Goal: Task Accomplishment & Management: Use online tool/utility

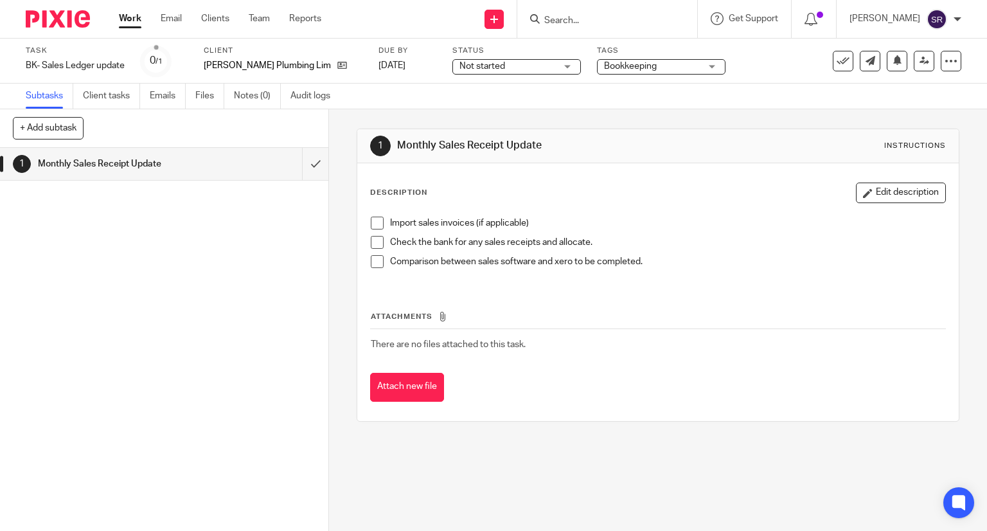
click at [372, 220] on span at bounding box center [377, 223] width 13 height 13
click at [377, 241] on span at bounding box center [377, 242] width 13 height 13
drag, startPoint x: 373, startPoint y: 262, endPoint x: 375, endPoint y: 271, distance: 9.4
click at [373, 263] on span at bounding box center [377, 261] width 13 height 13
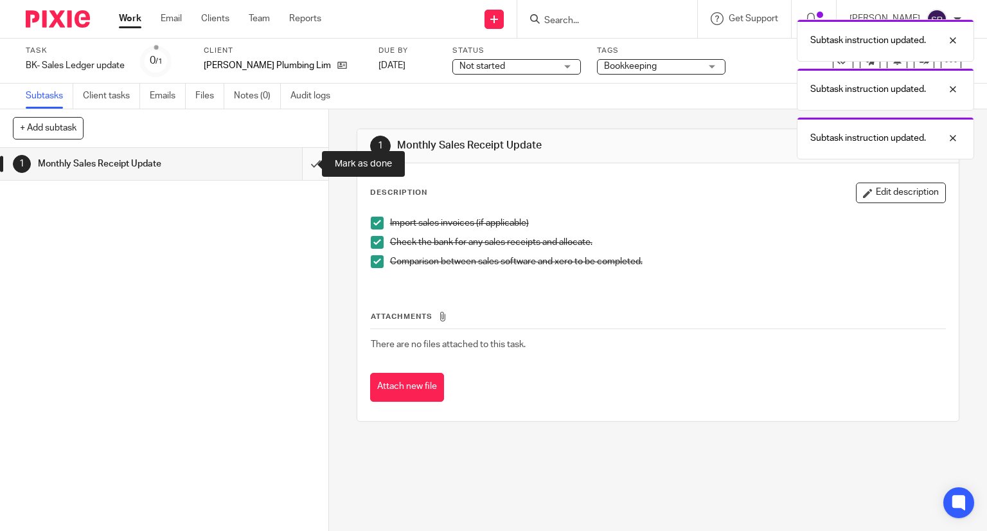
click at [301, 166] on input "submit" at bounding box center [164, 164] width 328 height 32
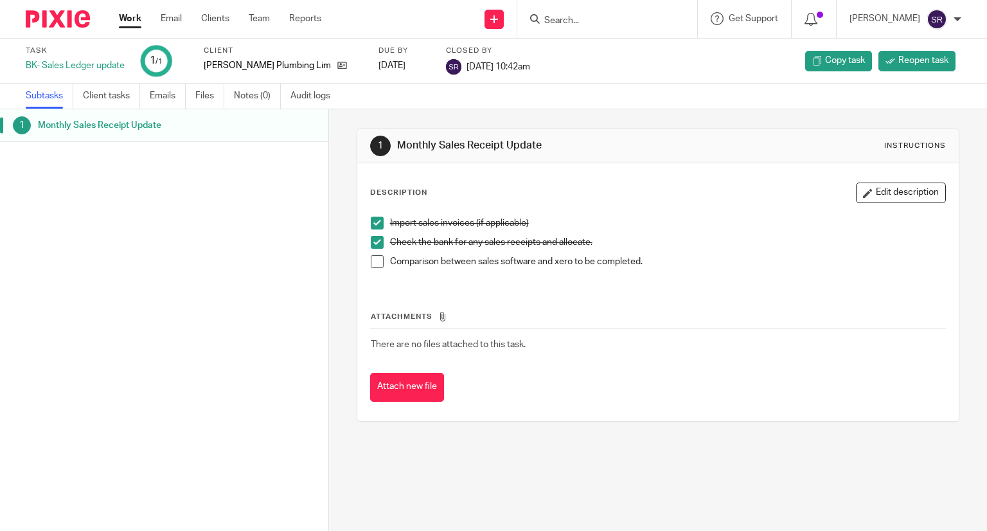
click at [377, 261] on span at bounding box center [377, 261] width 13 height 13
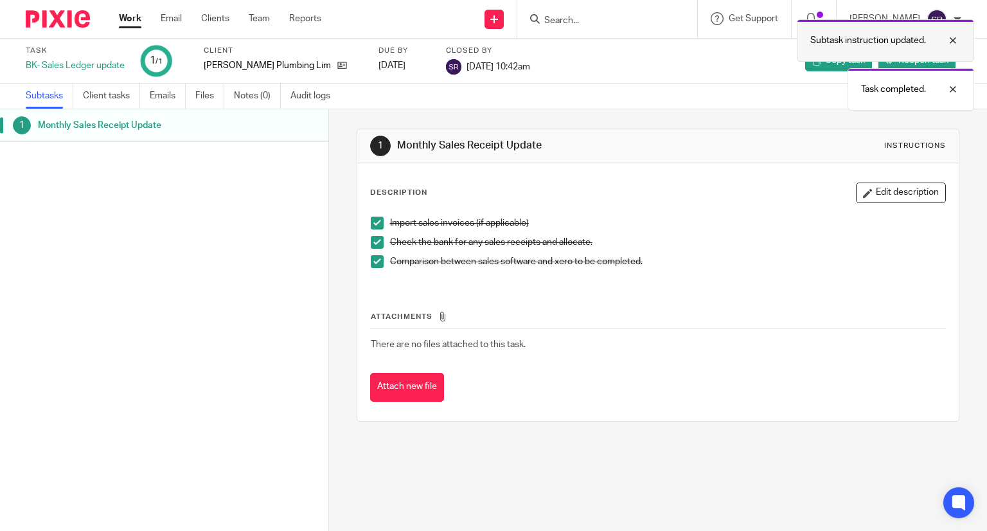
click at [953, 42] on div at bounding box center [943, 40] width 35 height 15
drag, startPoint x: 957, startPoint y: 39, endPoint x: 925, endPoint y: 57, distance: 36.6
click at [956, 39] on div at bounding box center [943, 40] width 35 height 15
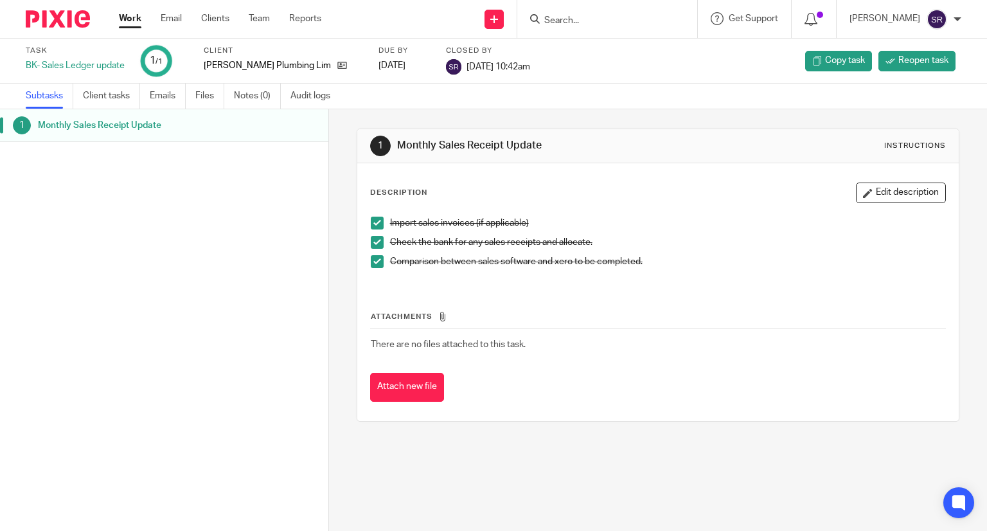
click at [128, 21] on link "Work" at bounding box center [130, 18] width 22 height 13
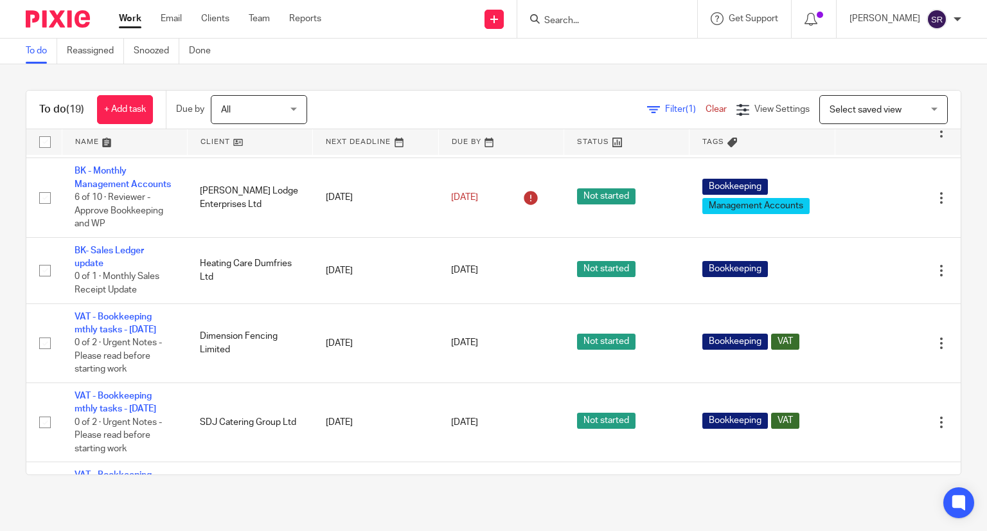
scroll to position [387, 0]
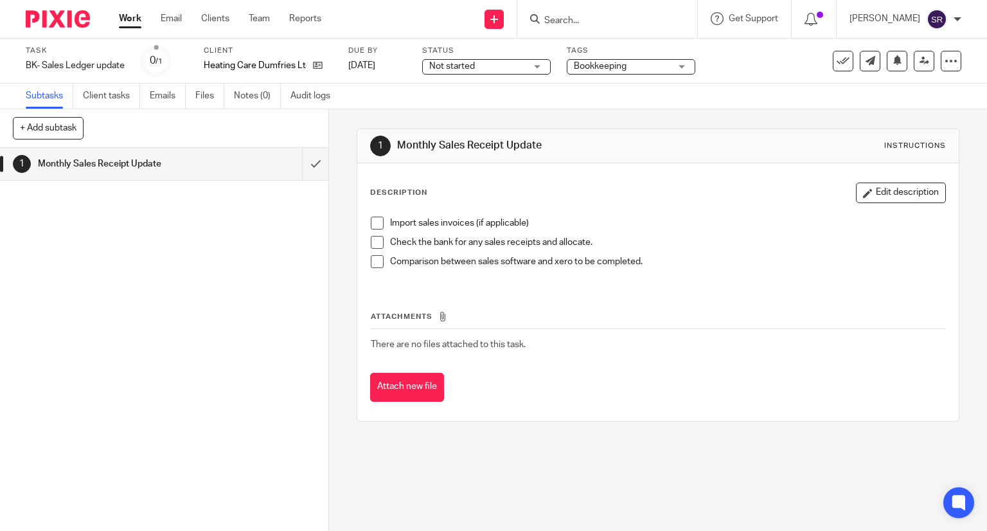
click at [372, 222] on span at bounding box center [377, 223] width 13 height 13
click at [371, 244] on span at bounding box center [377, 242] width 13 height 13
click at [373, 265] on span at bounding box center [377, 261] width 13 height 13
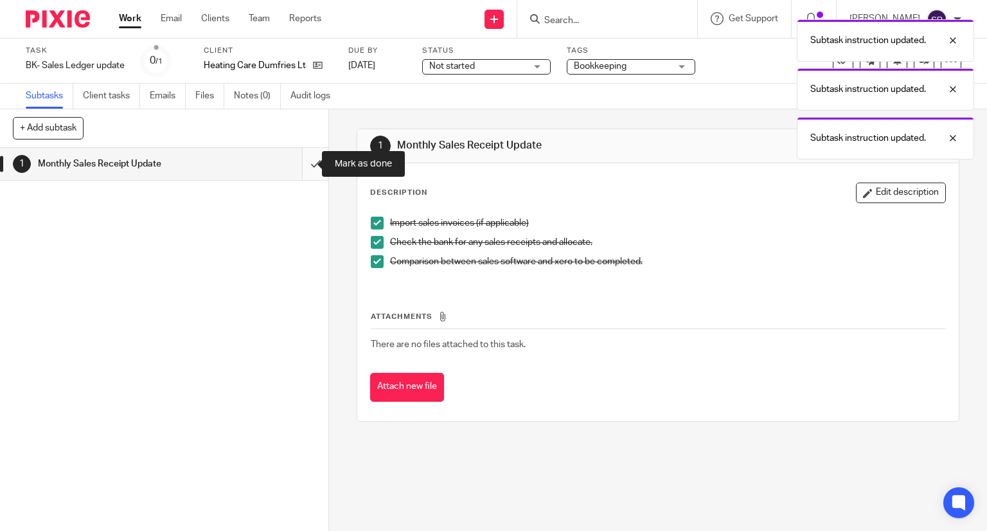
click at [301, 165] on input "submit" at bounding box center [164, 164] width 328 height 32
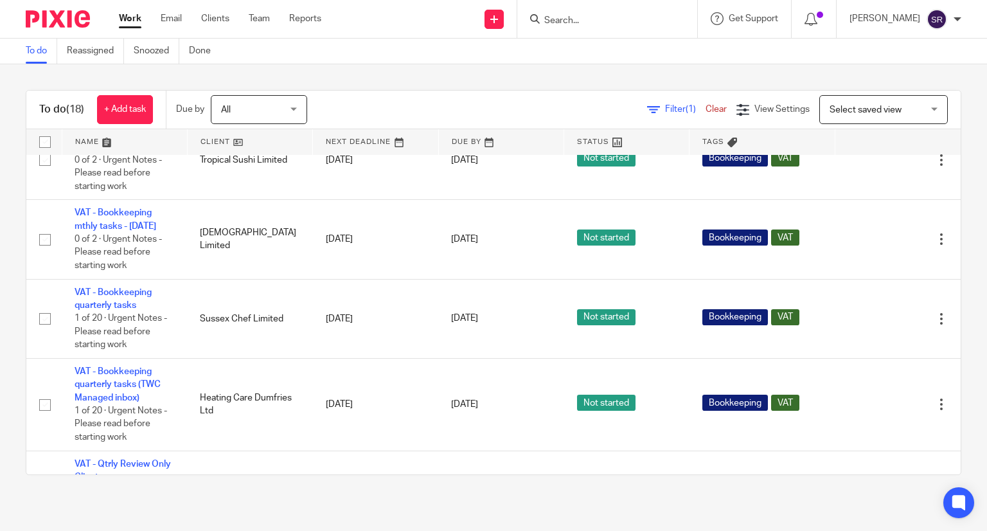
scroll to position [771, 0]
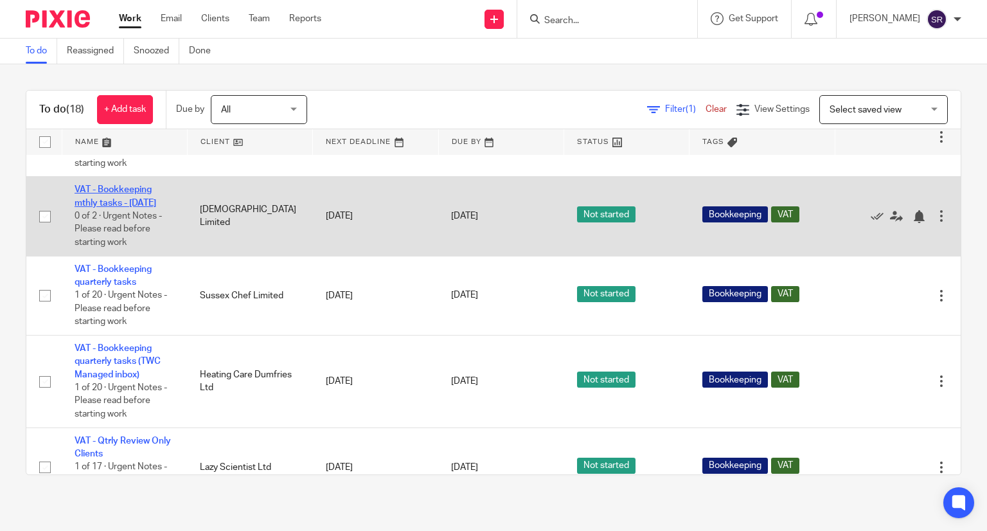
click at [113, 207] on link "VAT - Bookkeeping mthly tasks - [DATE]" at bounding box center [116, 196] width 82 height 22
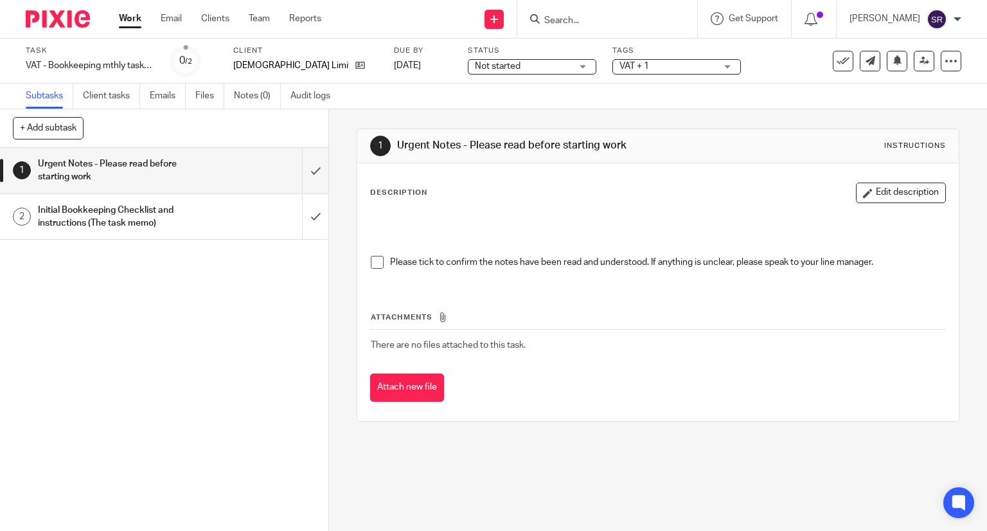
click at [371, 260] on span at bounding box center [377, 262] width 13 height 13
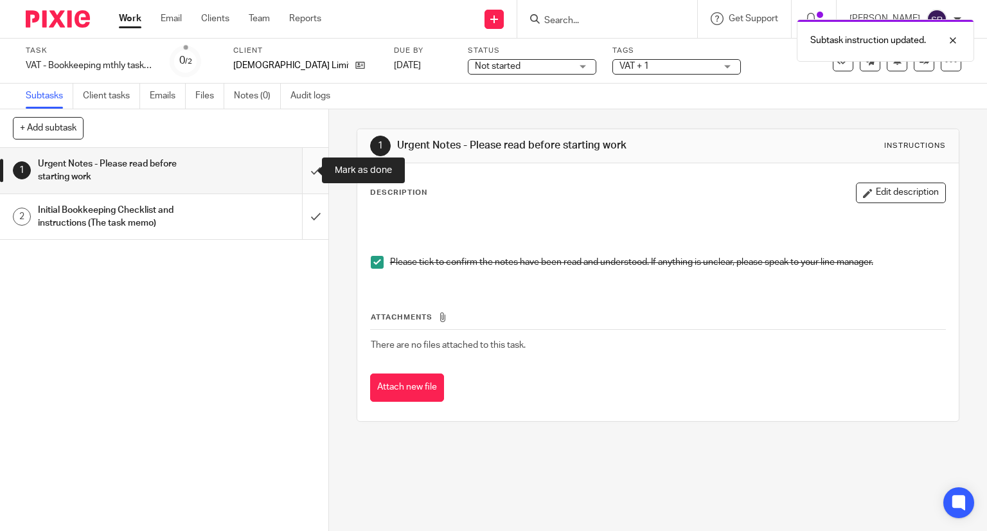
click at [301, 170] on input "submit" at bounding box center [164, 171] width 328 height 46
